Goal: Task Accomplishment & Management: Use online tool/utility

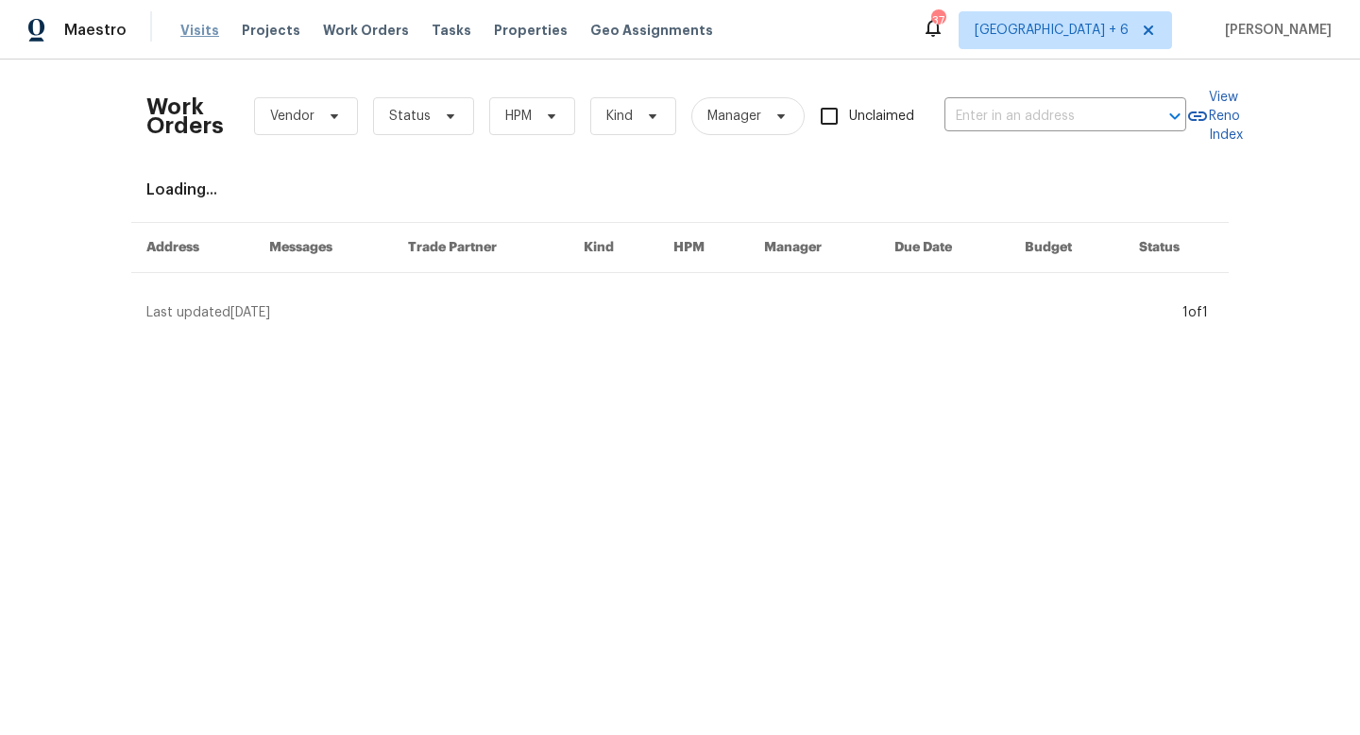
click at [201, 34] on span "Visits" at bounding box center [199, 30] width 39 height 19
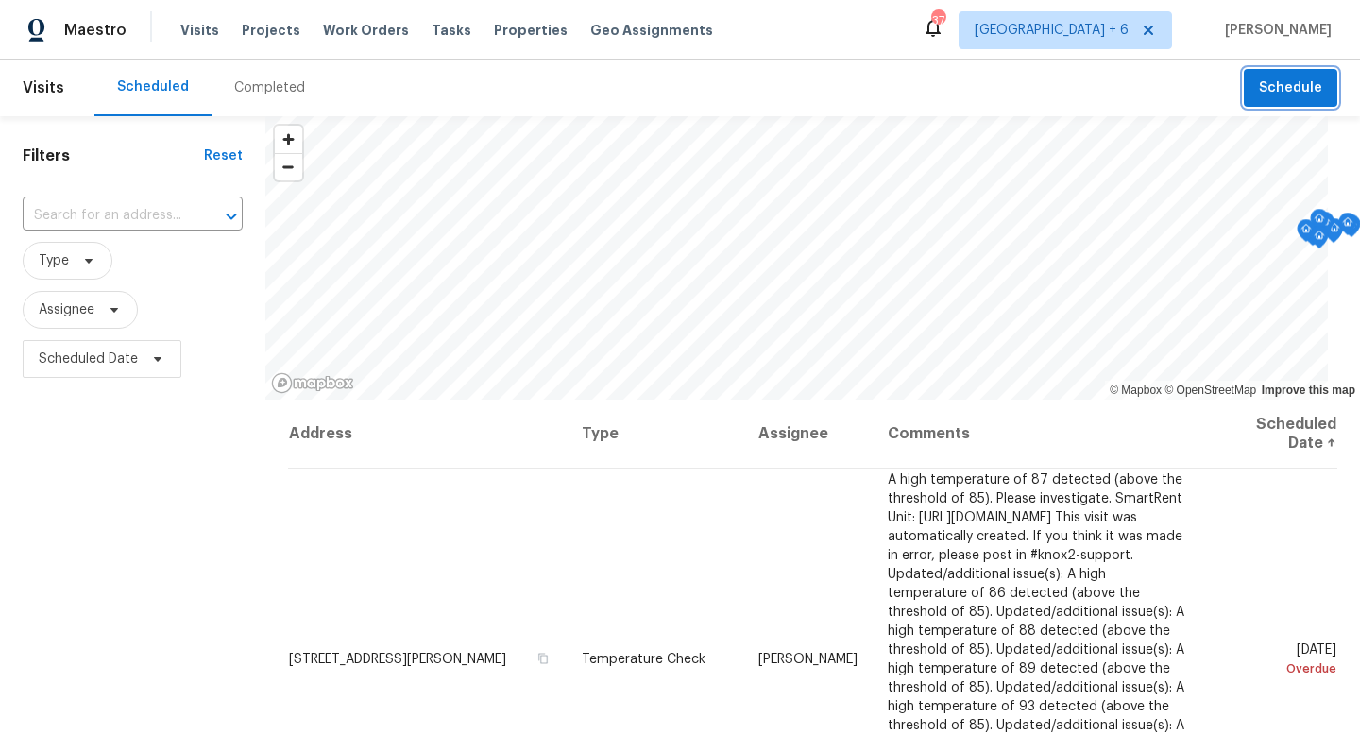
click at [1249, 100] on button "Schedule" at bounding box center [1289, 88] width 93 height 39
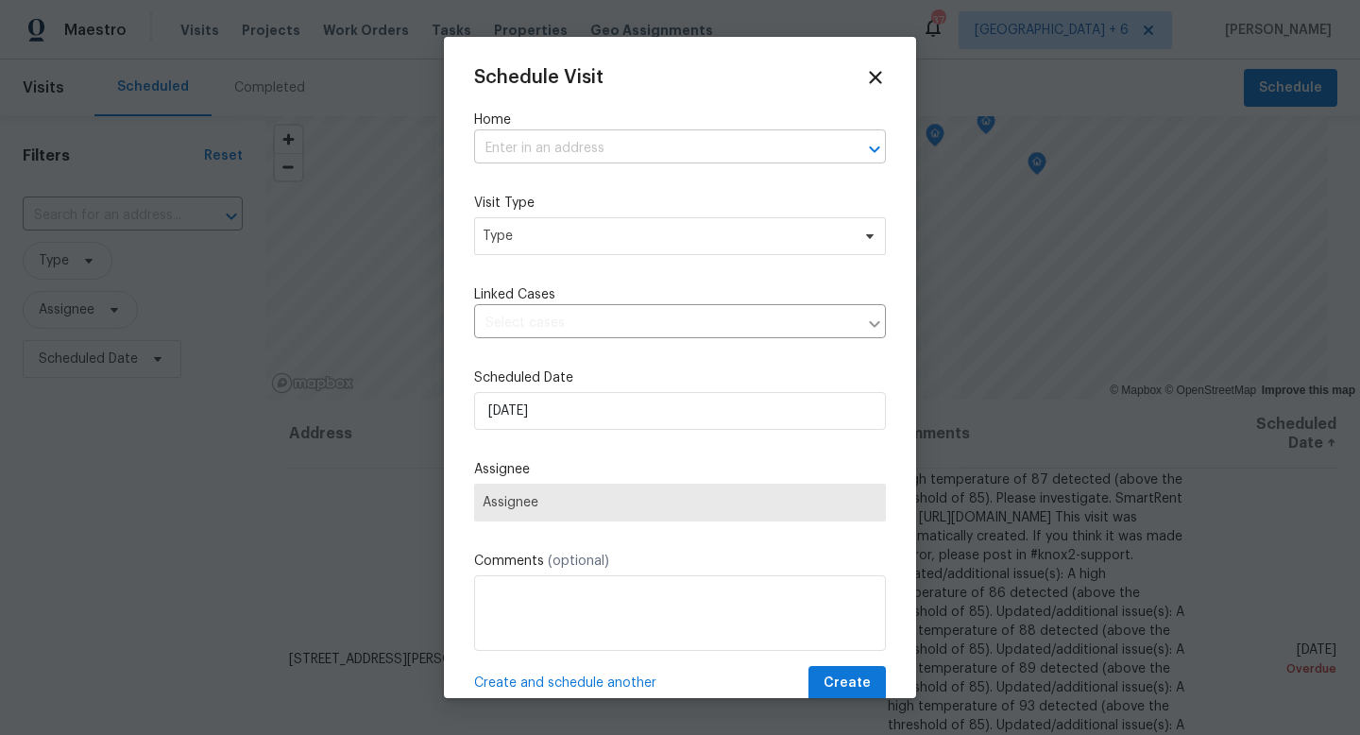
click at [630, 152] on input "text" at bounding box center [653, 148] width 359 height 29
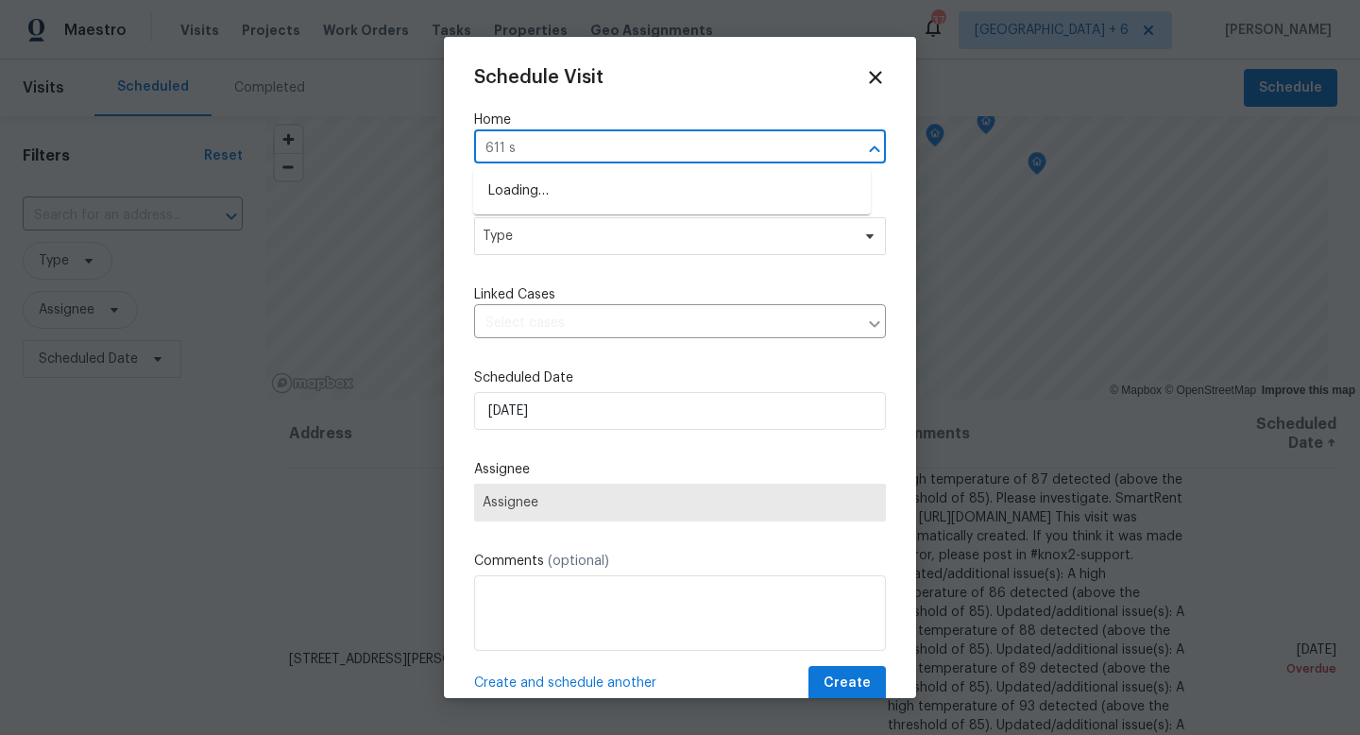
type input "611 s"
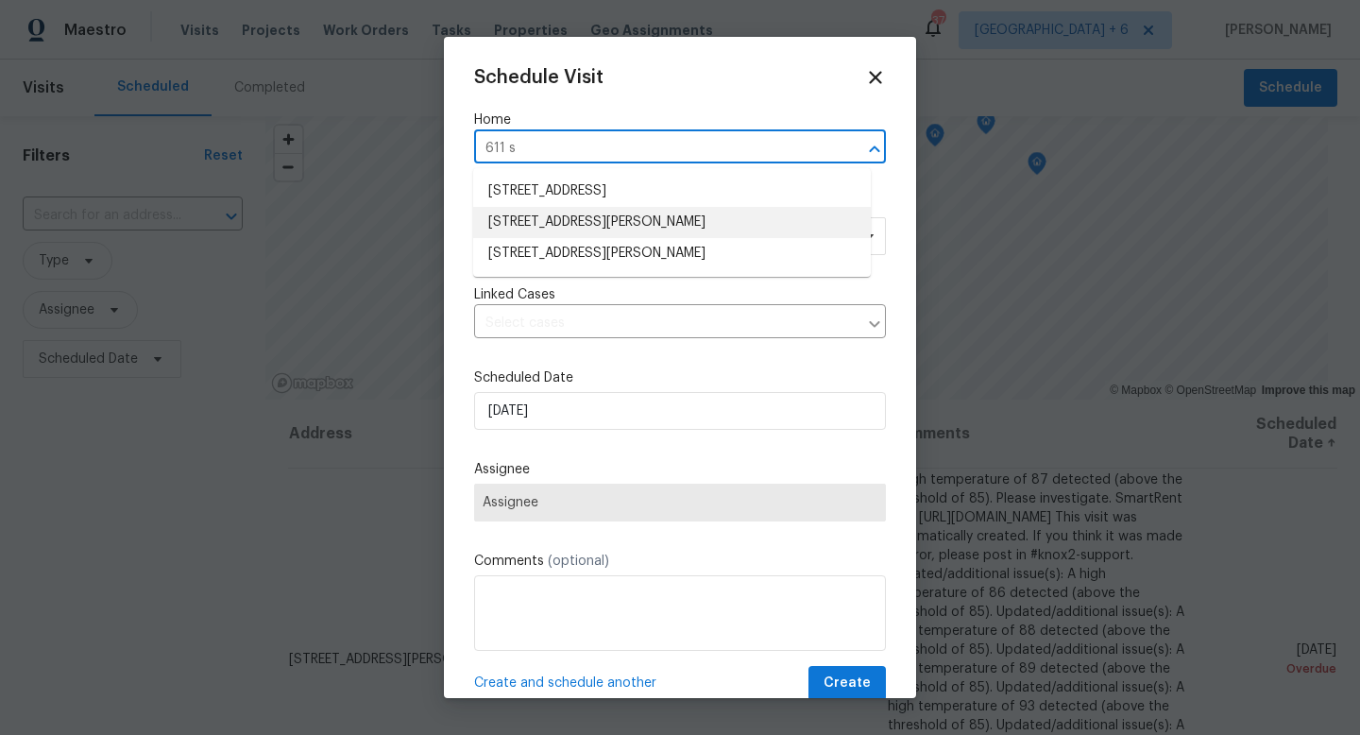
click at [762, 222] on li "[STREET_ADDRESS][PERSON_NAME]" at bounding box center [671, 222] width 397 height 31
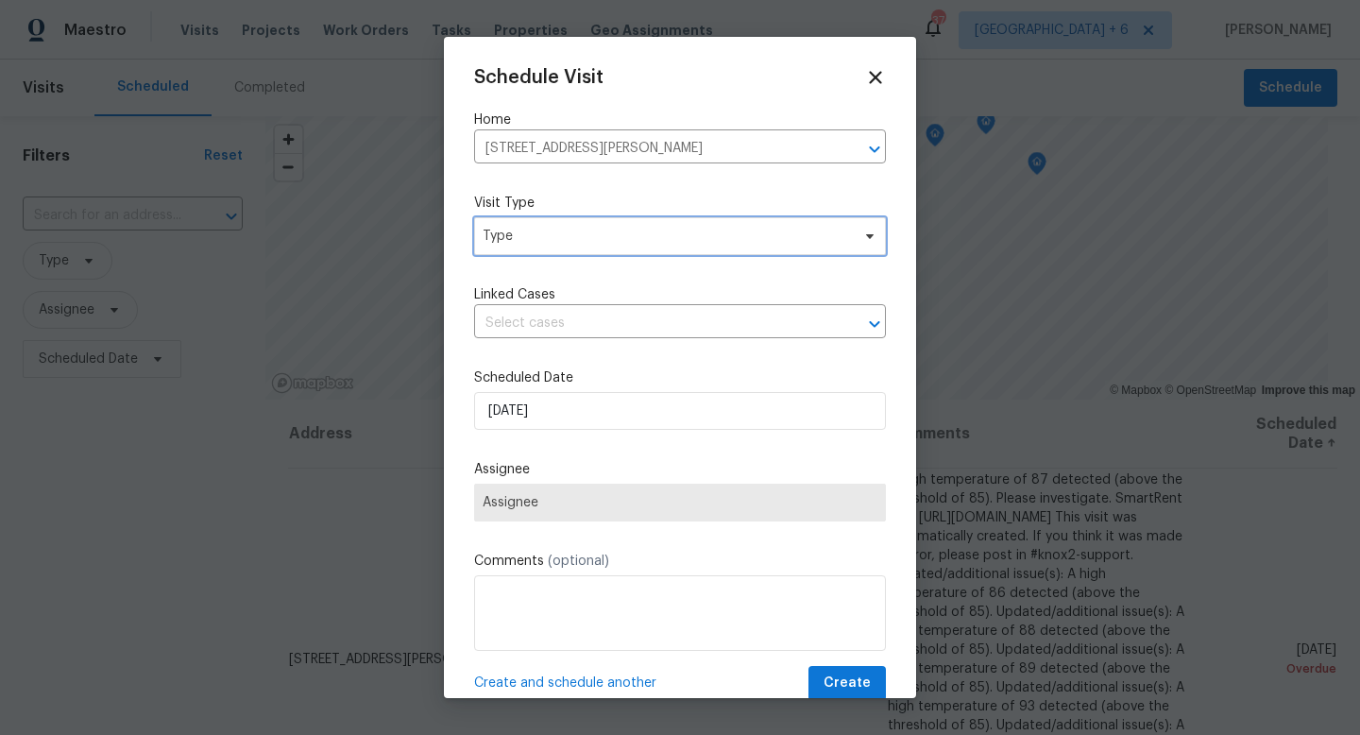
click at [624, 247] on span "Type" at bounding box center [680, 236] width 412 height 38
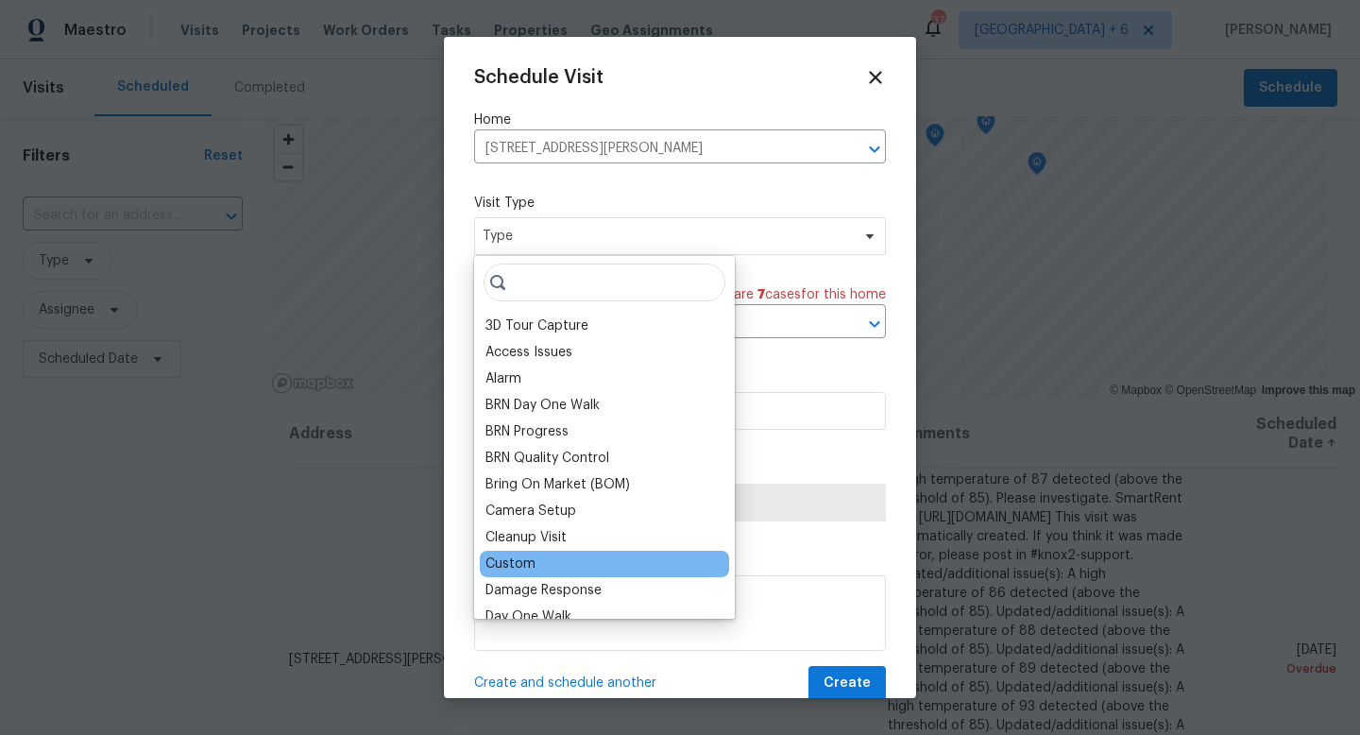
click at [531, 565] on div "Custom" at bounding box center [510, 563] width 50 height 19
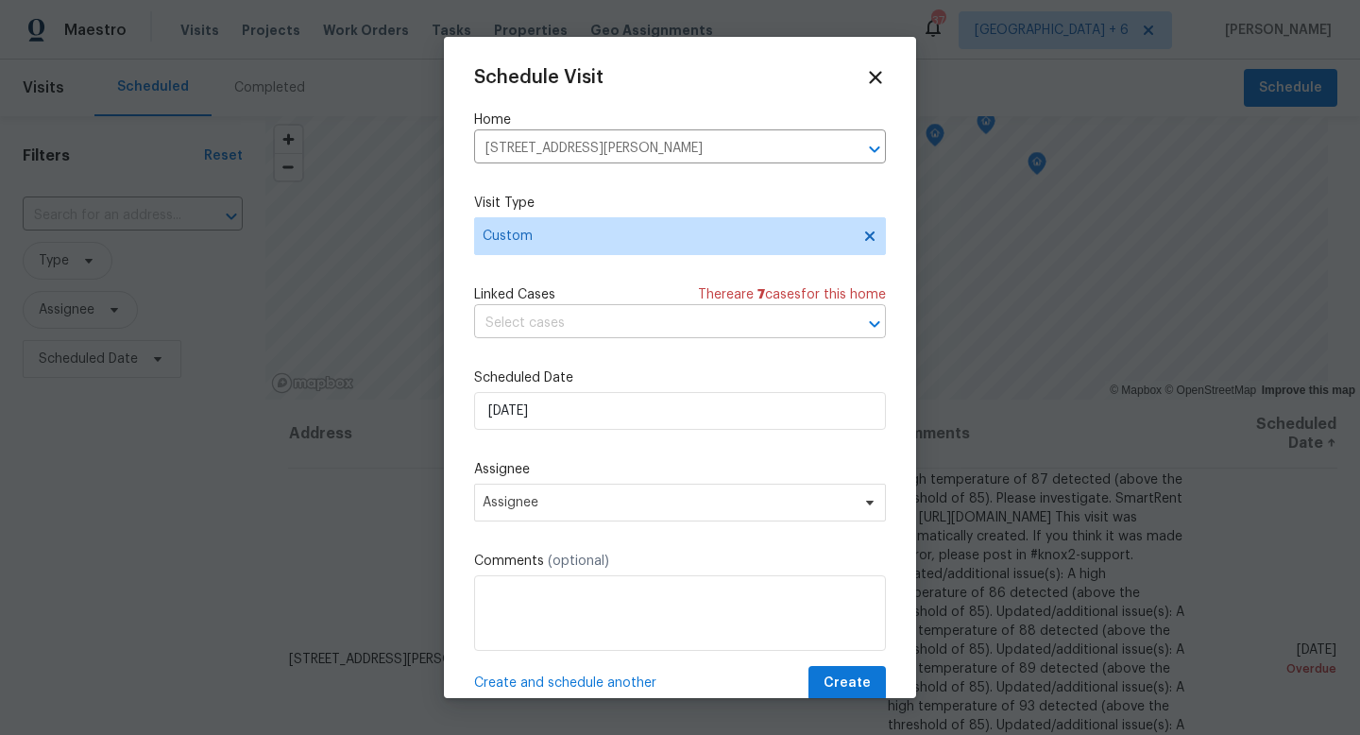
click at [550, 321] on input "text" at bounding box center [653, 323] width 359 height 29
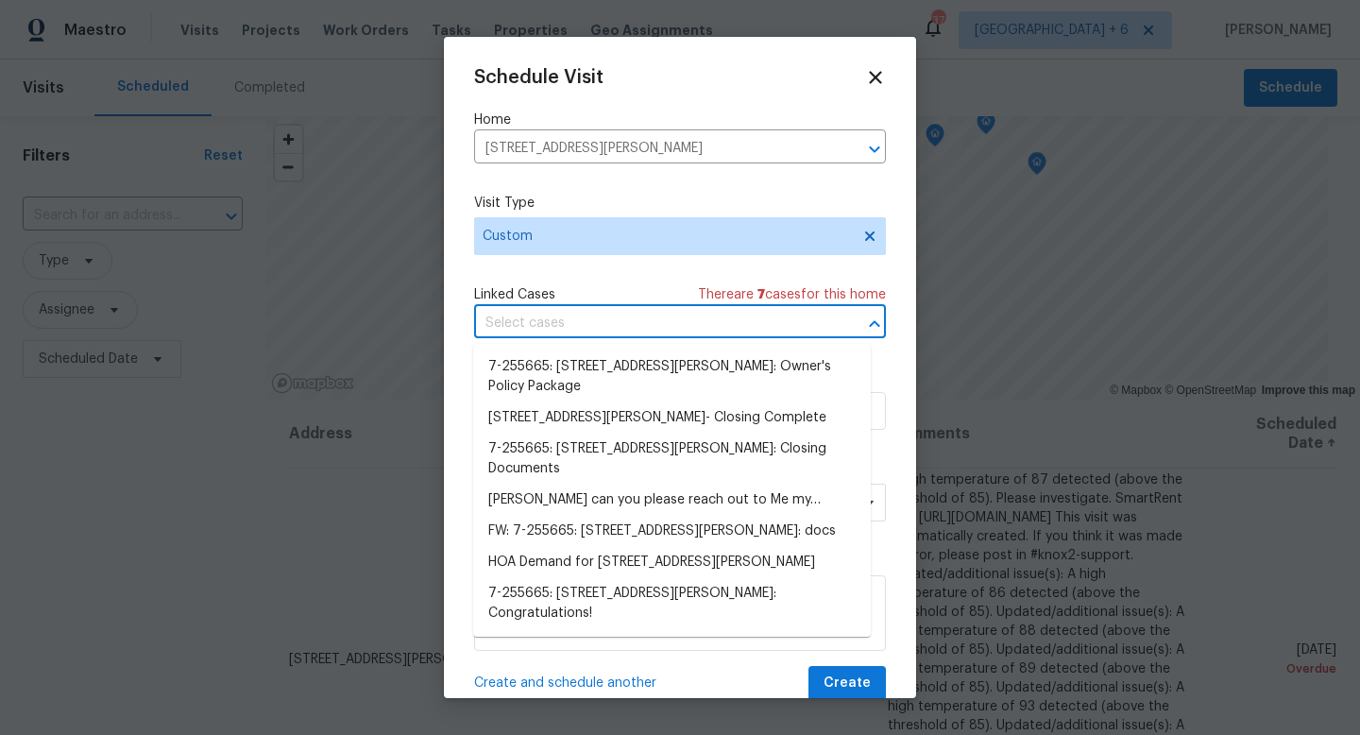
click at [649, 278] on div "Schedule Visit Home [STREET_ADDRESS][PERSON_NAME] ​ Visit Type Custom Linked Ca…" at bounding box center [680, 383] width 412 height 633
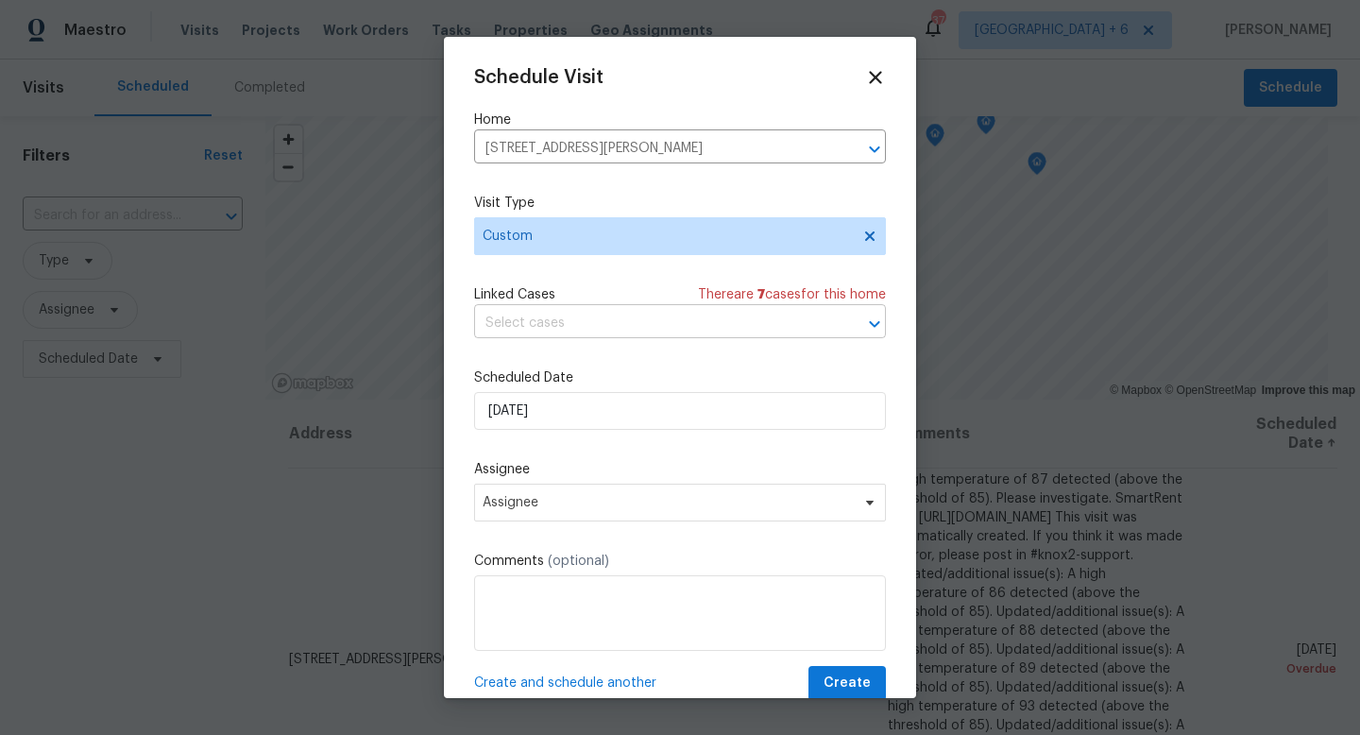
click at [652, 322] on input "text" at bounding box center [653, 323] width 359 height 29
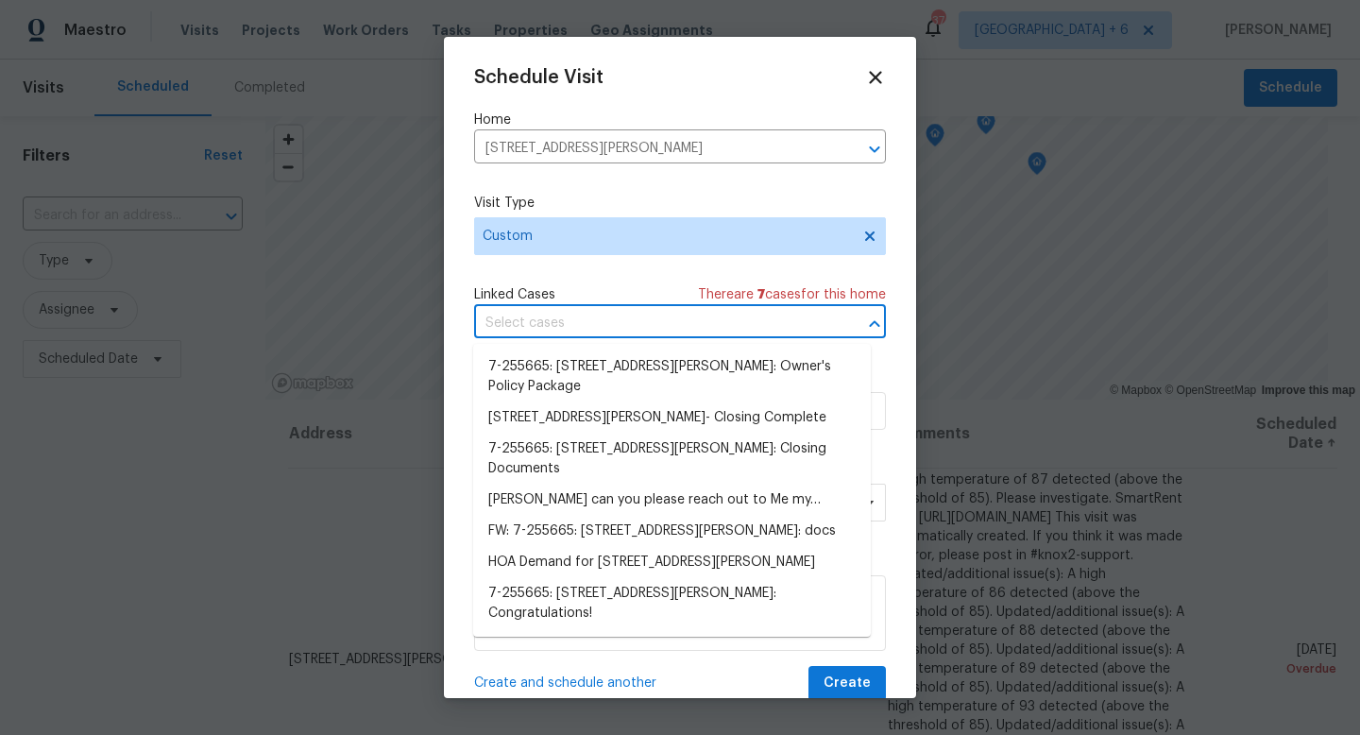
scroll to position [19, 0]
click at [877, 452] on div "Schedule Visit Home [STREET_ADDRESS][PERSON_NAME] ​ Visit Type Custom Linked Ca…" at bounding box center [680, 367] width 472 height 661
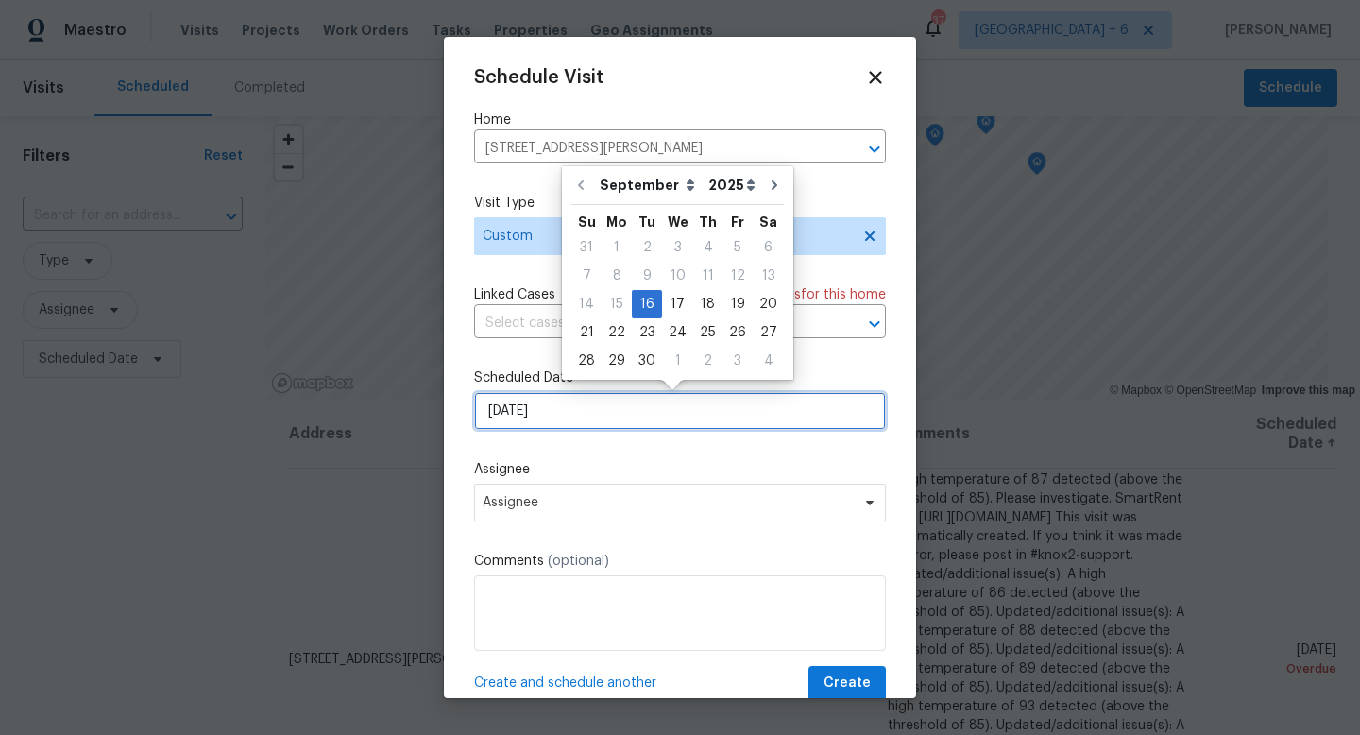
click at [621, 414] on input "[DATE]" at bounding box center [680, 411] width 412 height 38
click at [638, 341] on div "23" at bounding box center [647, 332] width 30 height 26
type input "[DATE]"
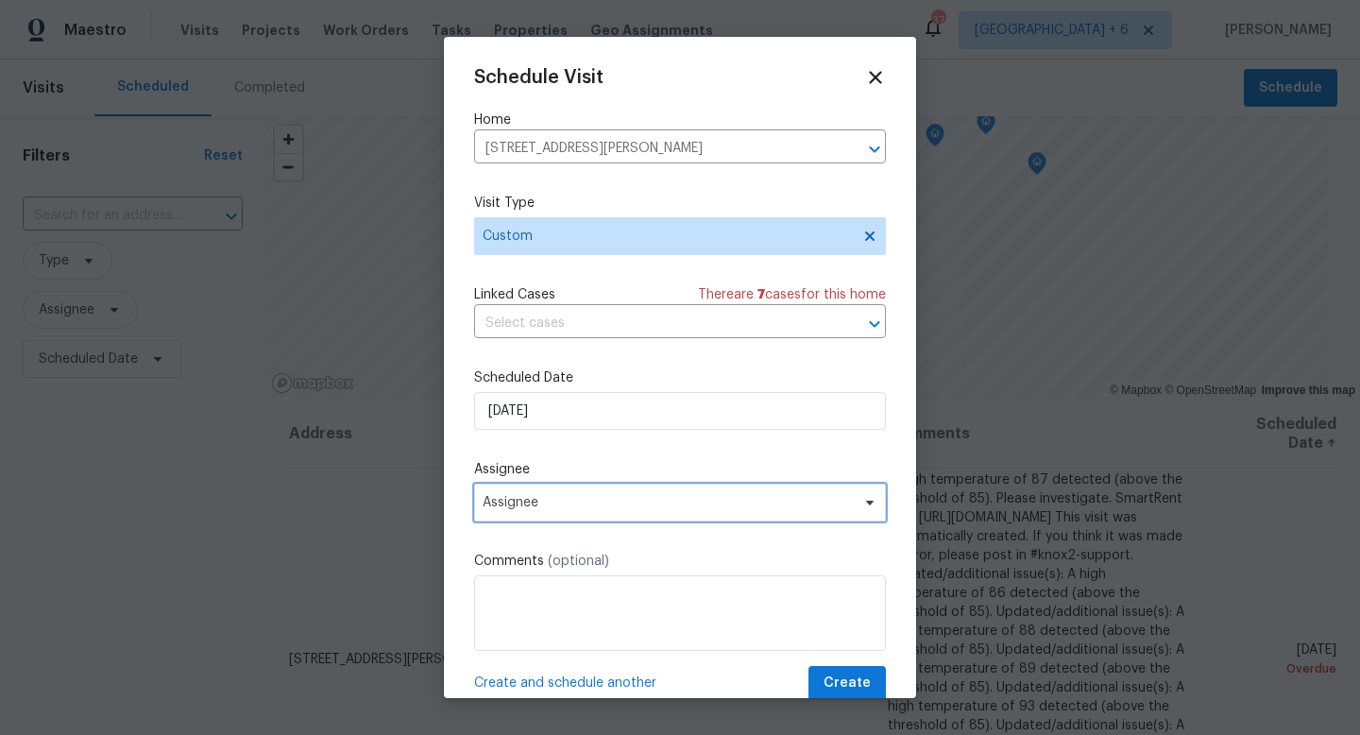
click at [606, 506] on span "Assignee" at bounding box center [667, 502] width 370 height 15
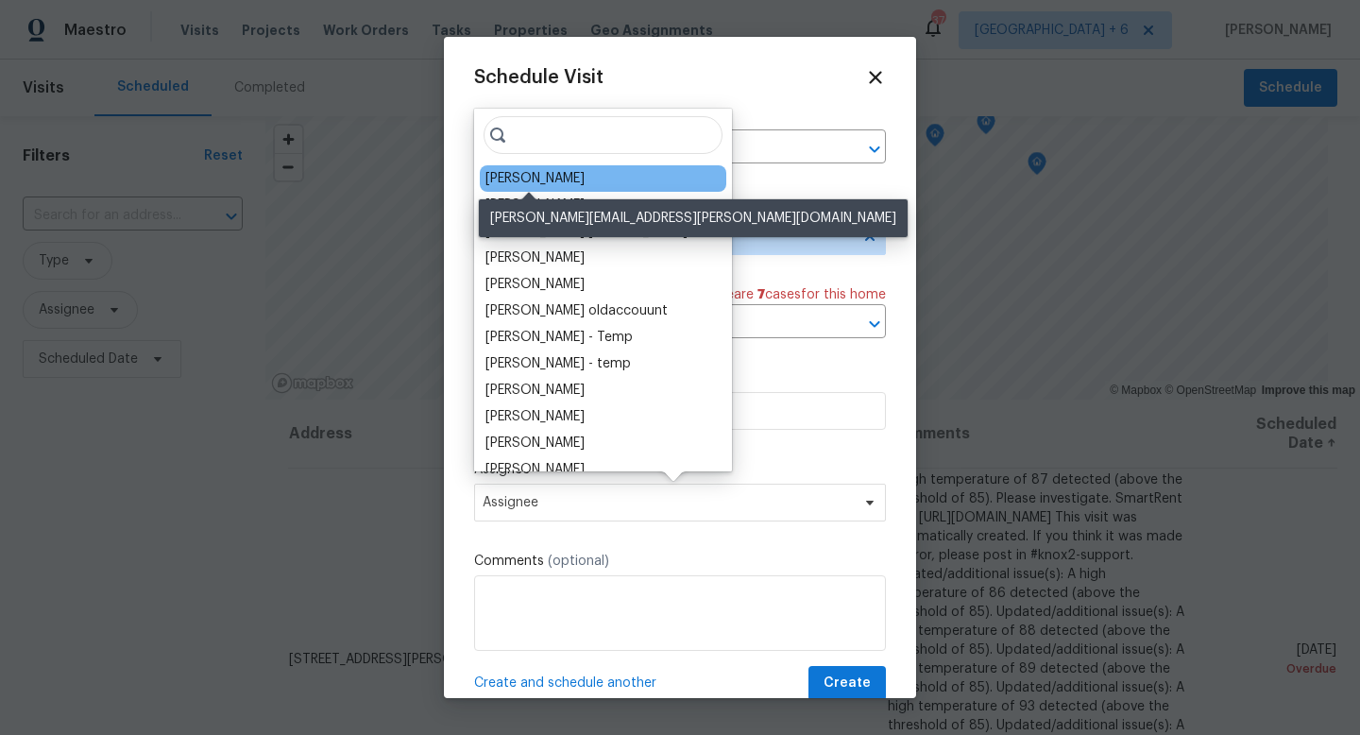
click at [531, 178] on div "[PERSON_NAME]" at bounding box center [534, 178] width 99 height 19
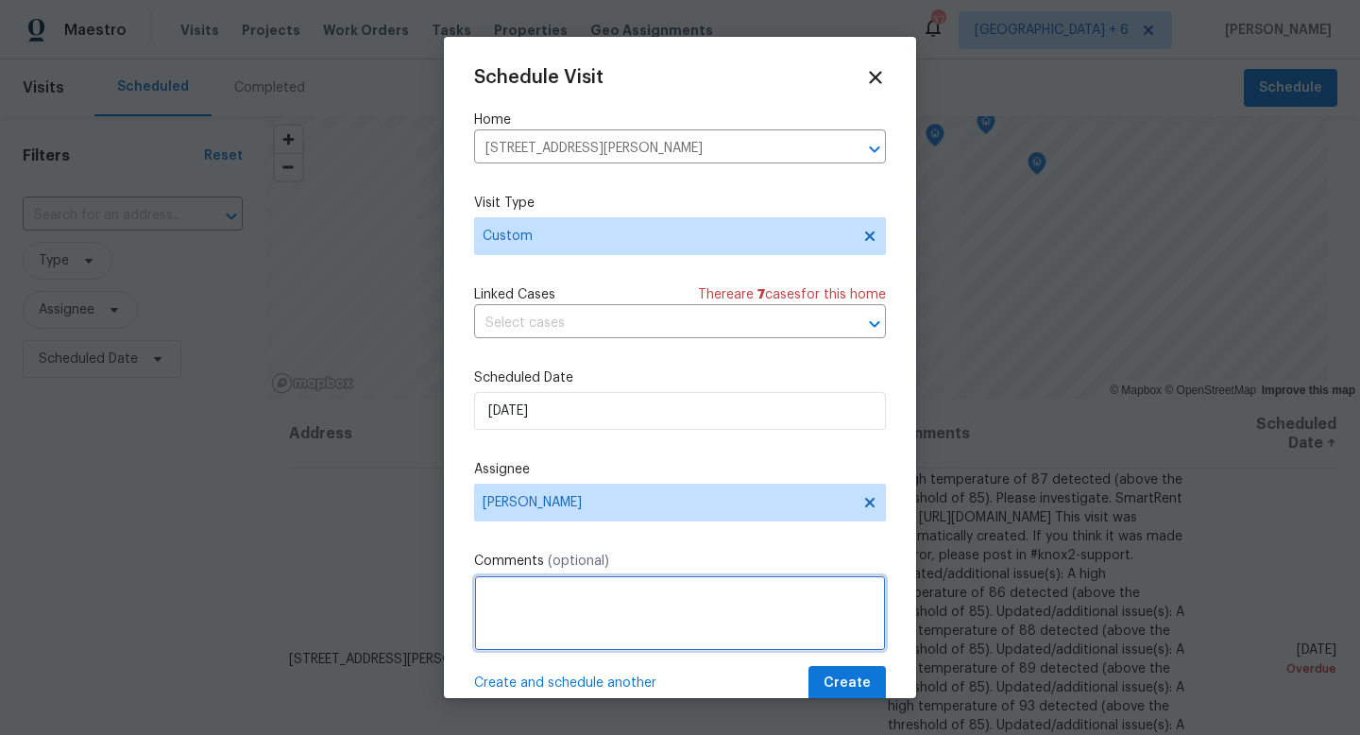
click at [602, 600] on textarea at bounding box center [680, 613] width 412 height 76
paste textarea "[PHONE_NUMBER]"
type textarea "OI- 1:30-3PM [PHONE_NUMBER]"
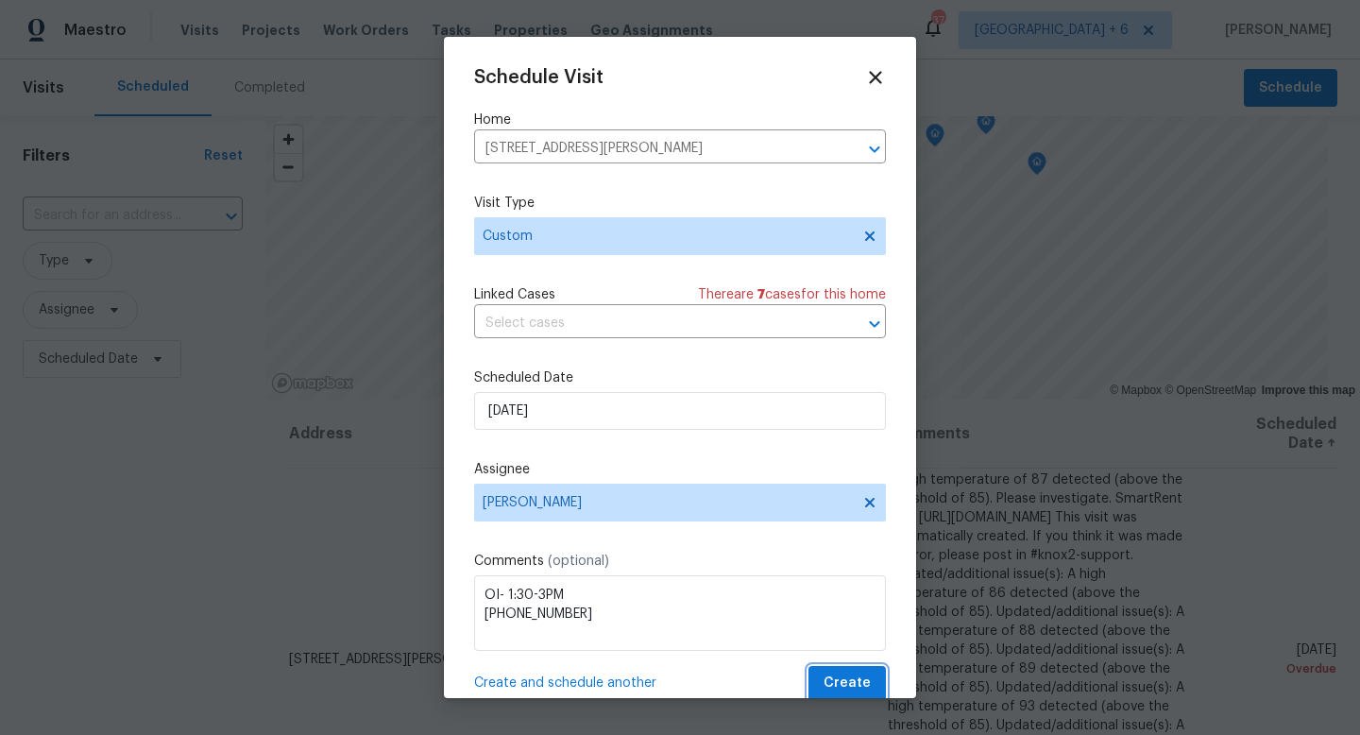
click at [842, 681] on span "Create" at bounding box center [846, 683] width 47 height 24
